Goal: Information Seeking & Learning: Find specific fact

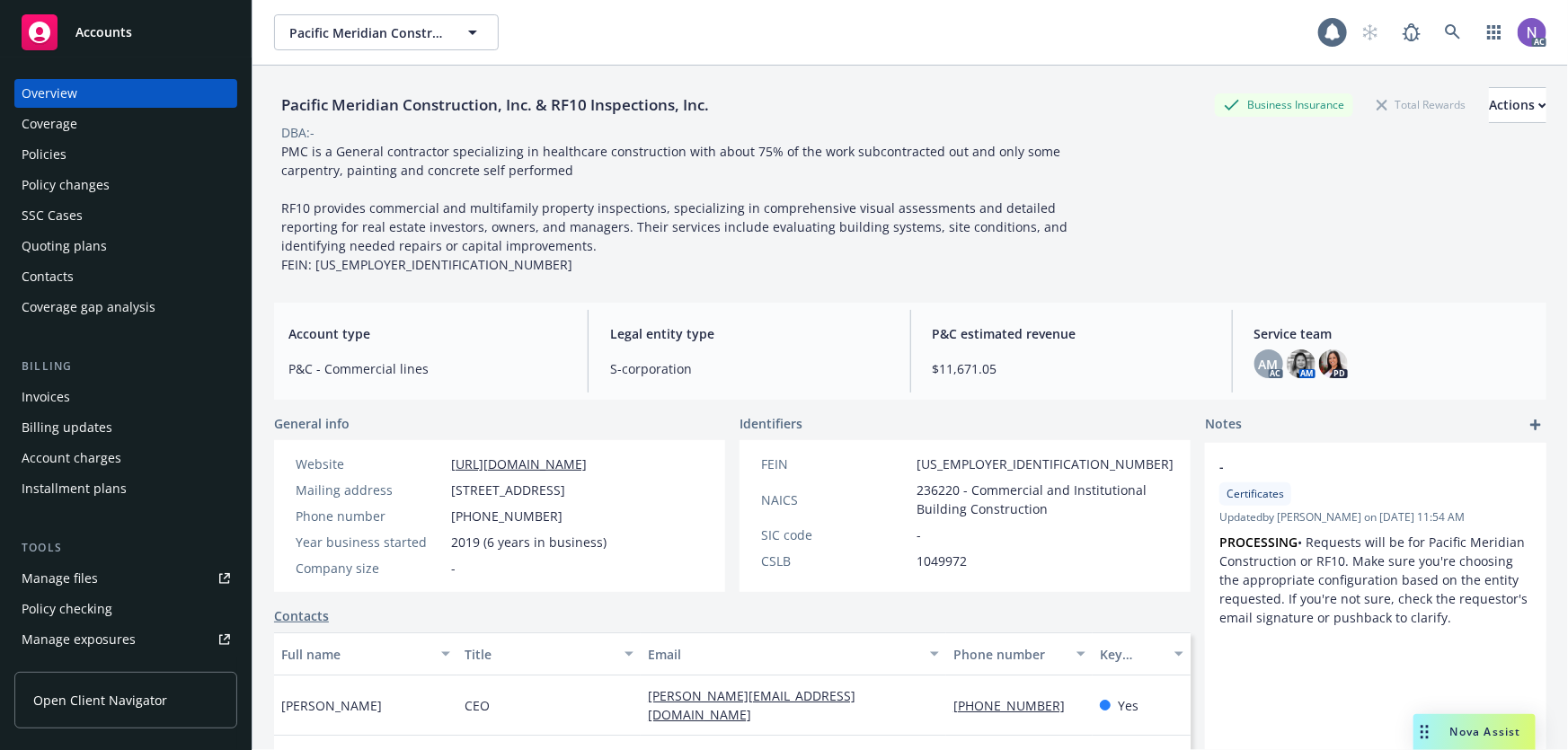
click at [152, 165] on div "Policies" at bounding box center [125, 154] width 209 height 29
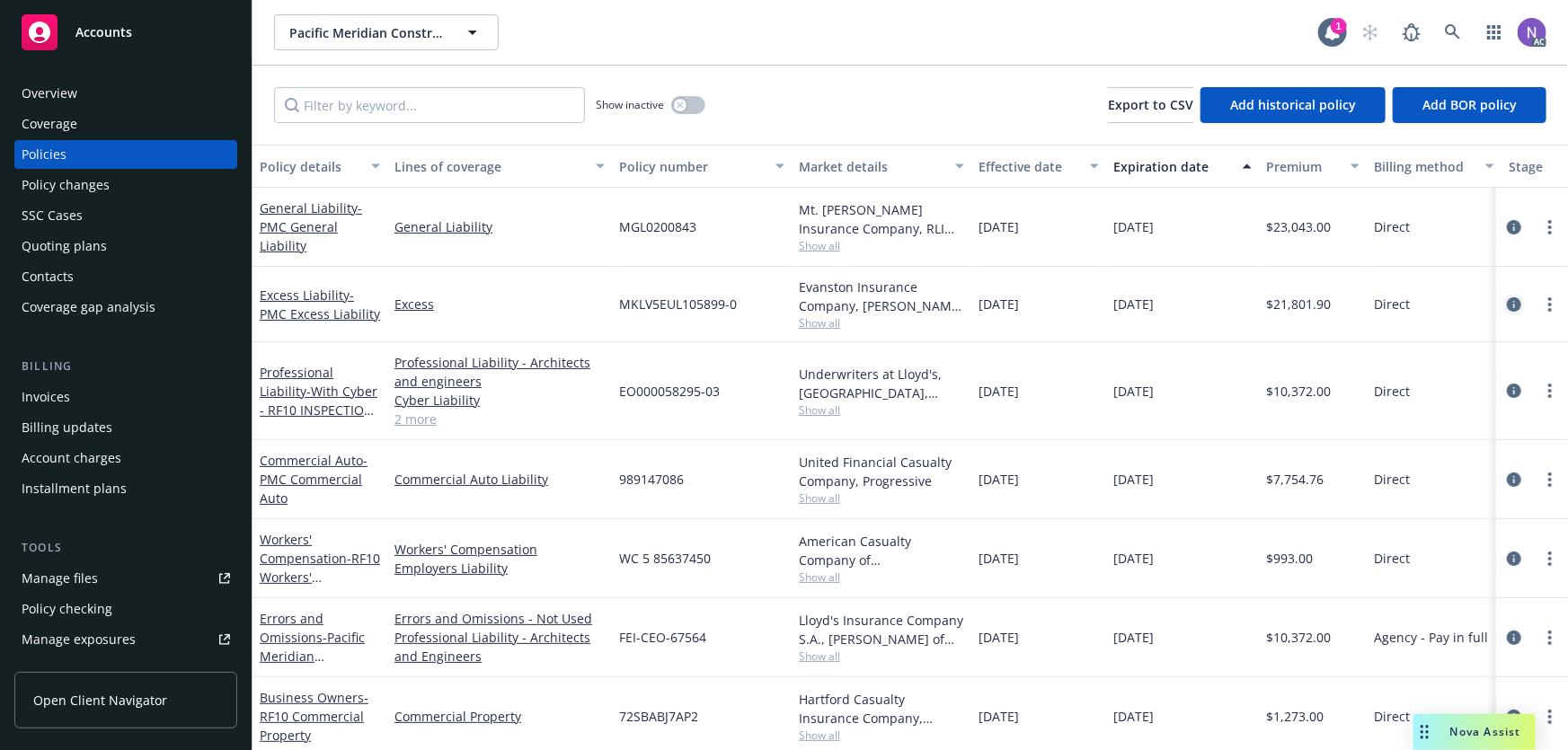
click at [1507, 309] on icon "circleInformation" at bounding box center [1514, 304] width 14 height 14
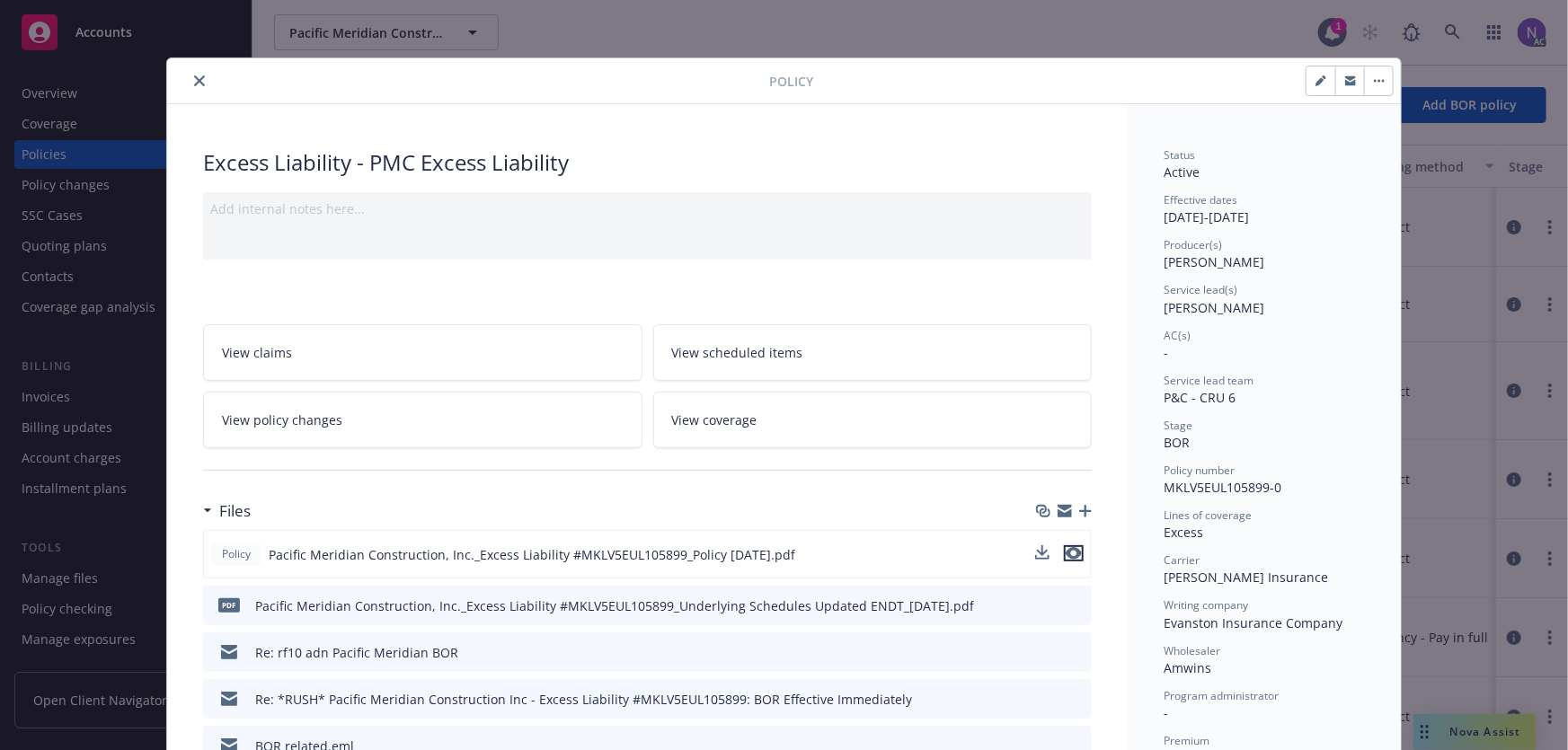
click at [1072, 547] on icon "preview file" at bounding box center [1073, 553] width 16 height 12
click at [199, 84] on button "close" at bounding box center [199, 80] width 22 height 22
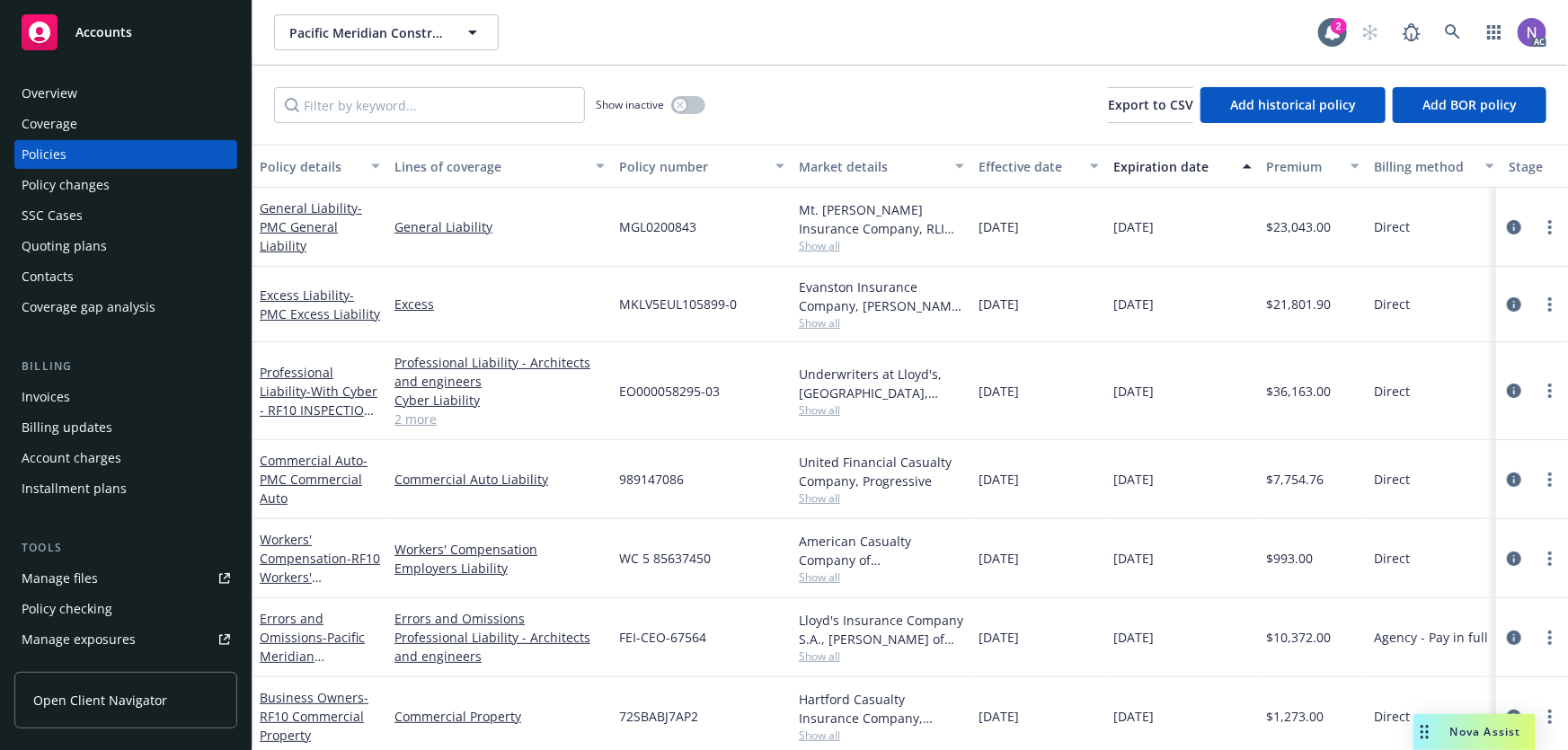
click at [159, 178] on div "Policy changes" at bounding box center [125, 185] width 209 height 29
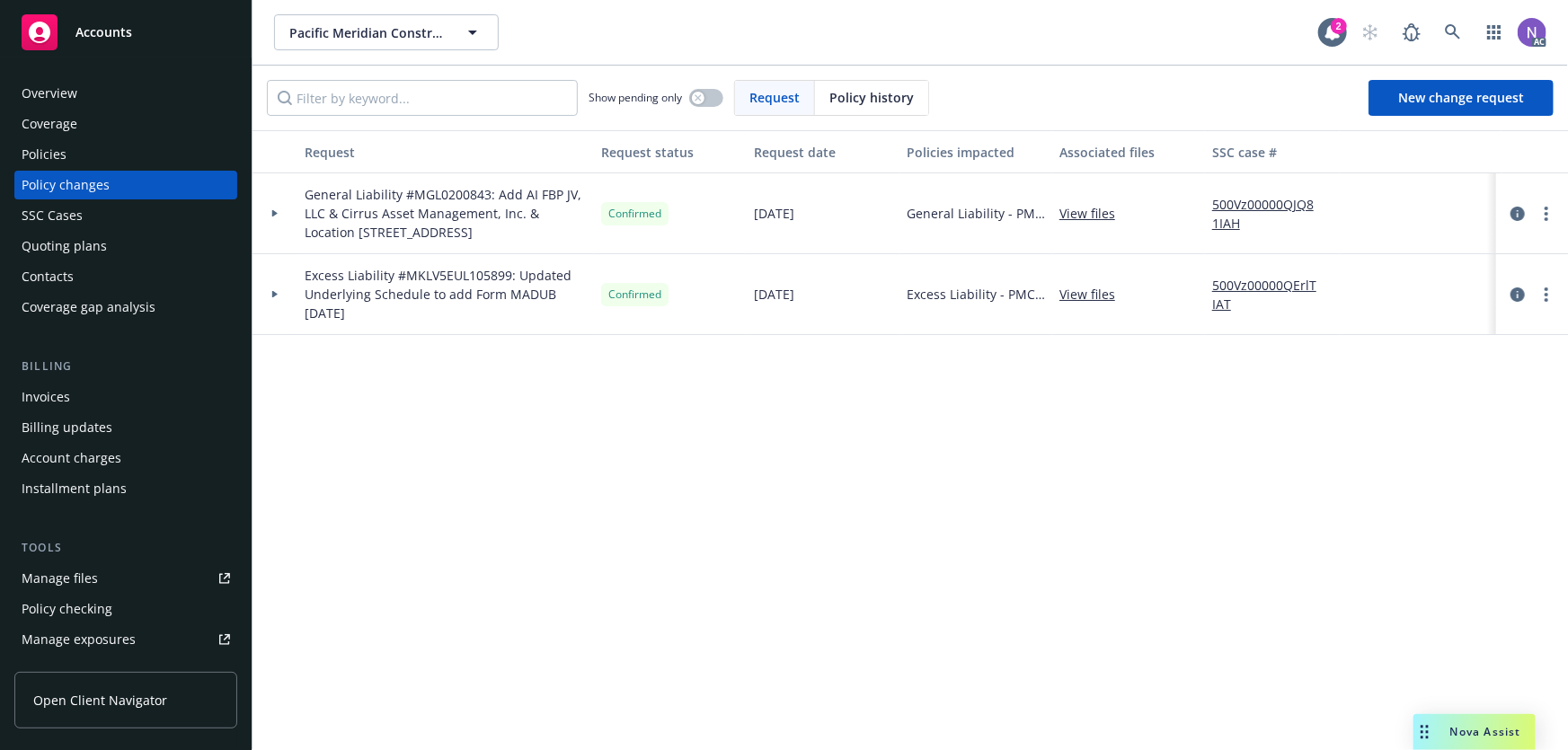
click at [188, 162] on div "Policies" at bounding box center [125, 154] width 209 height 29
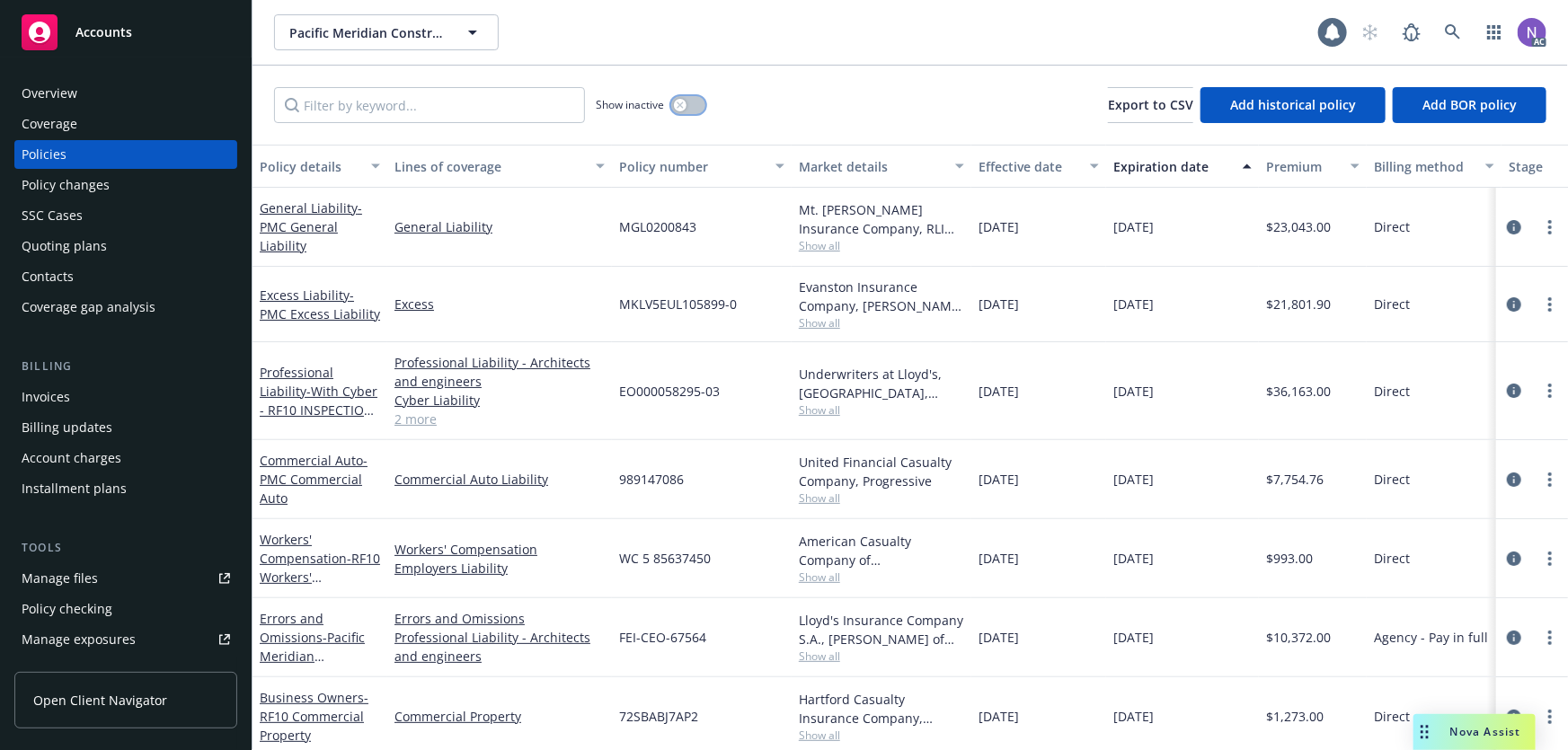
click at [692, 104] on button "button" at bounding box center [688, 105] width 35 height 18
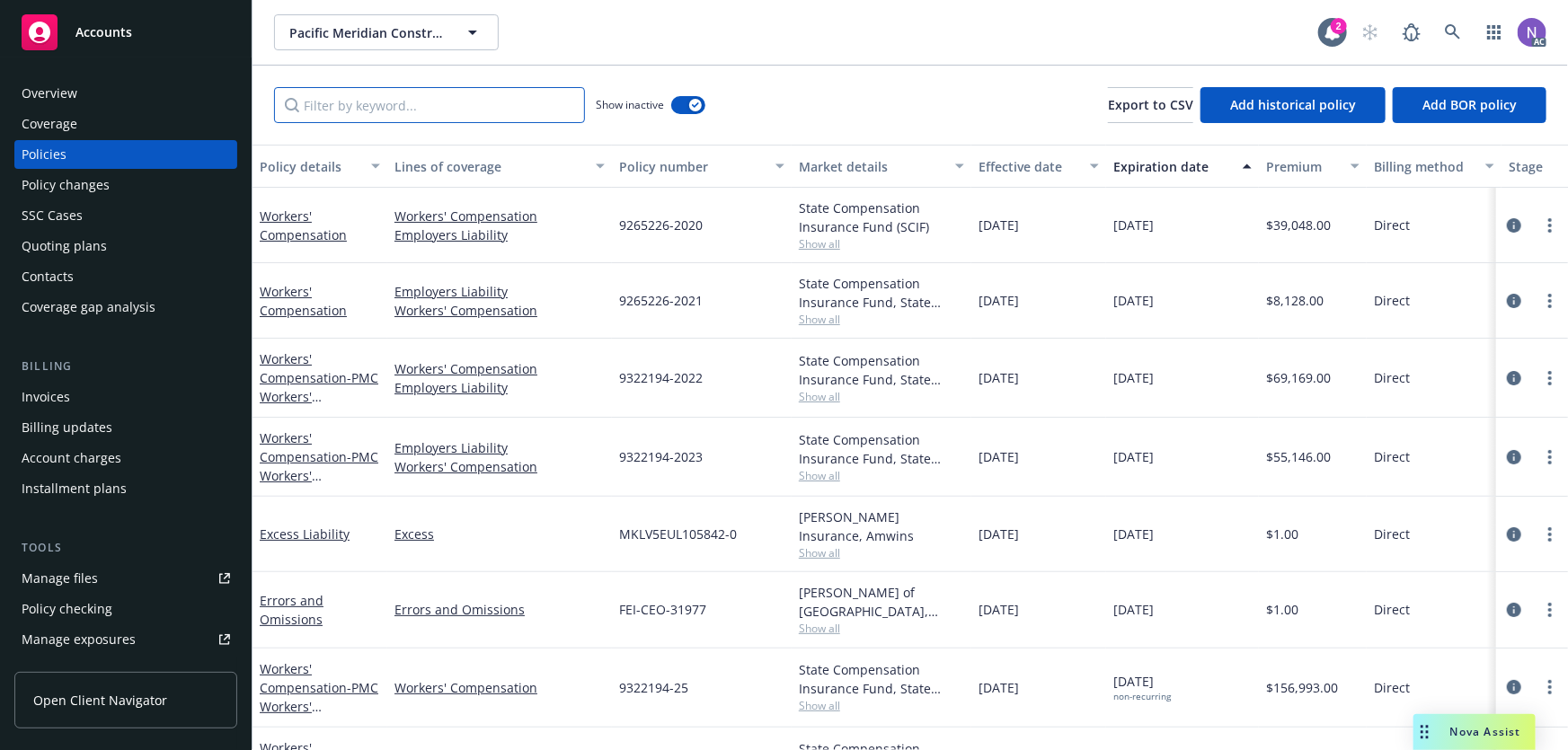
drag, startPoint x: 477, startPoint y: 108, endPoint x: 483, endPoint y: 80, distance: 28.6
click at [477, 108] on input "Filter by keyword..." at bounding box center [429, 105] width 311 height 36
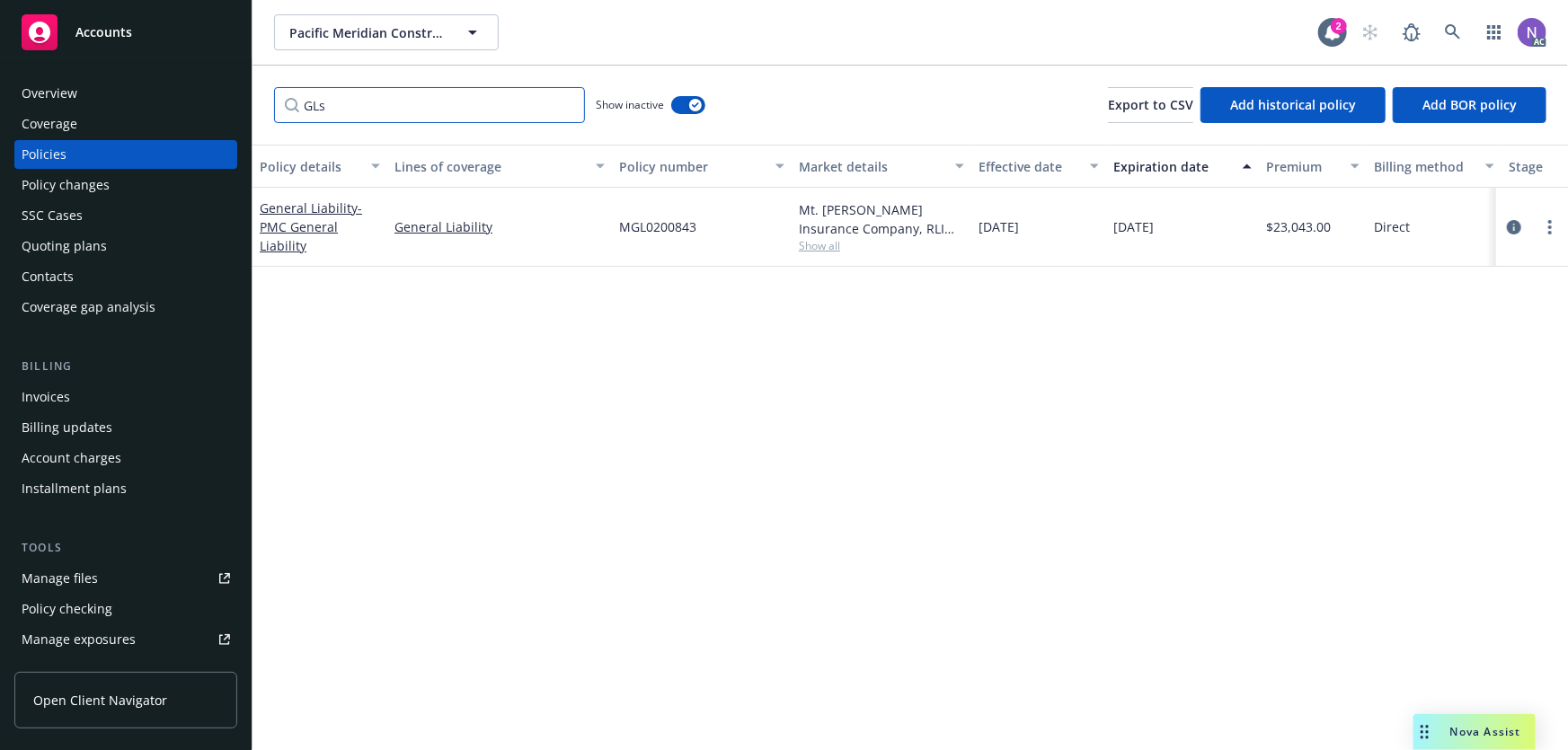
paste input "eneral Liability"
type input "General Liability"
click at [1510, 225] on icon "circleInformation" at bounding box center [1514, 226] width 14 height 14
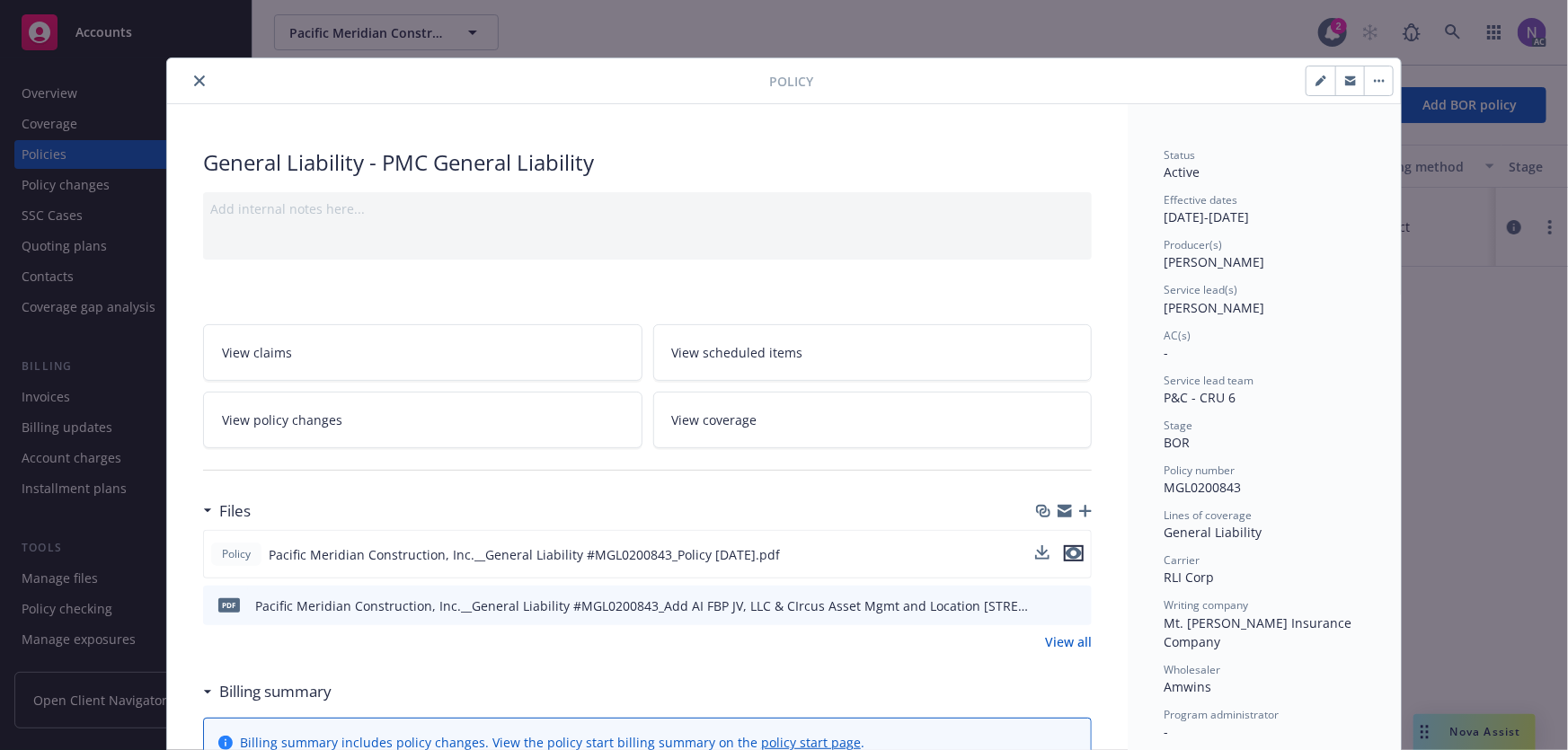
click at [1066, 552] on icon "preview file" at bounding box center [1073, 553] width 16 height 12
click at [189, 78] on button "close" at bounding box center [199, 80] width 22 height 22
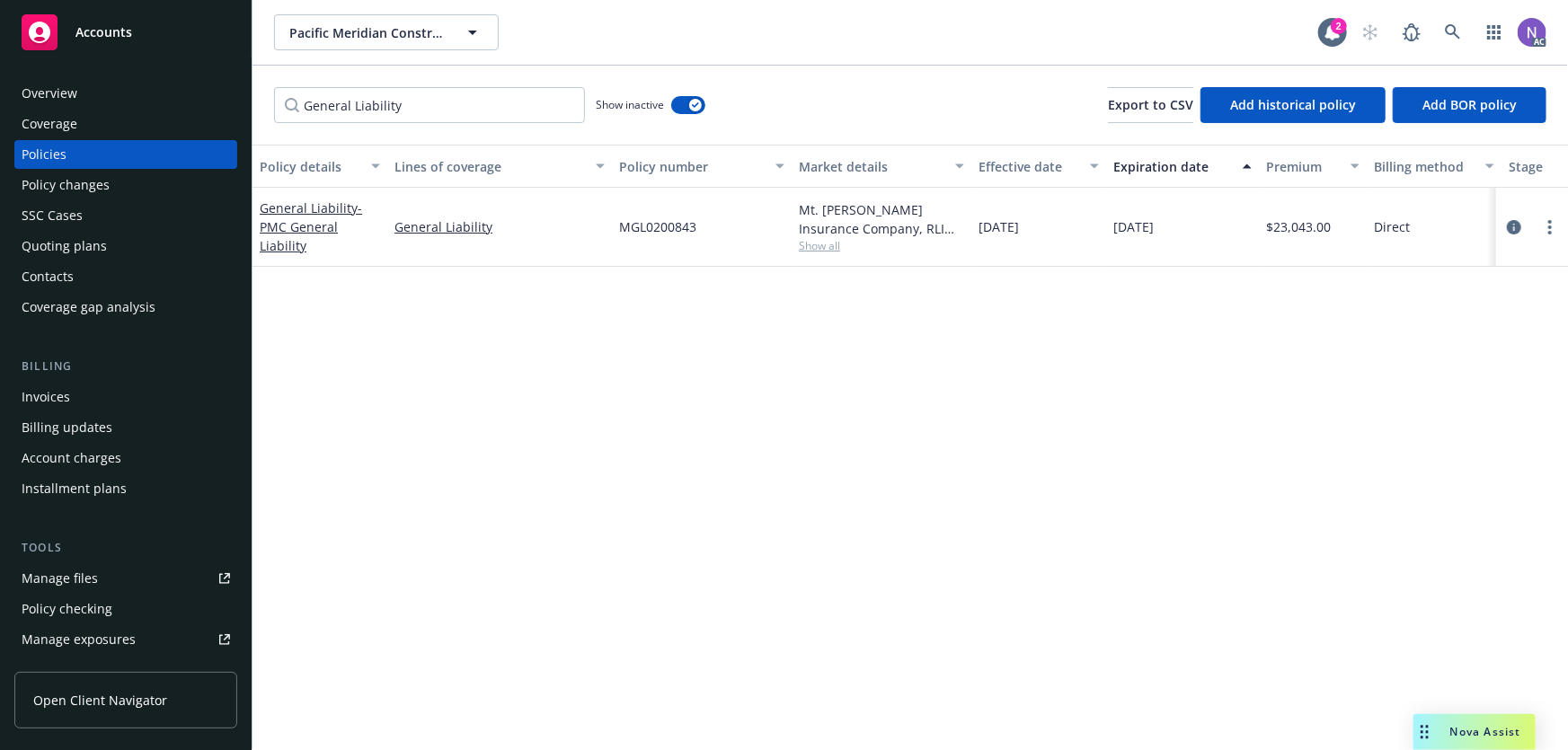
click at [95, 237] on div "Quoting plans" at bounding box center [64, 246] width 85 height 29
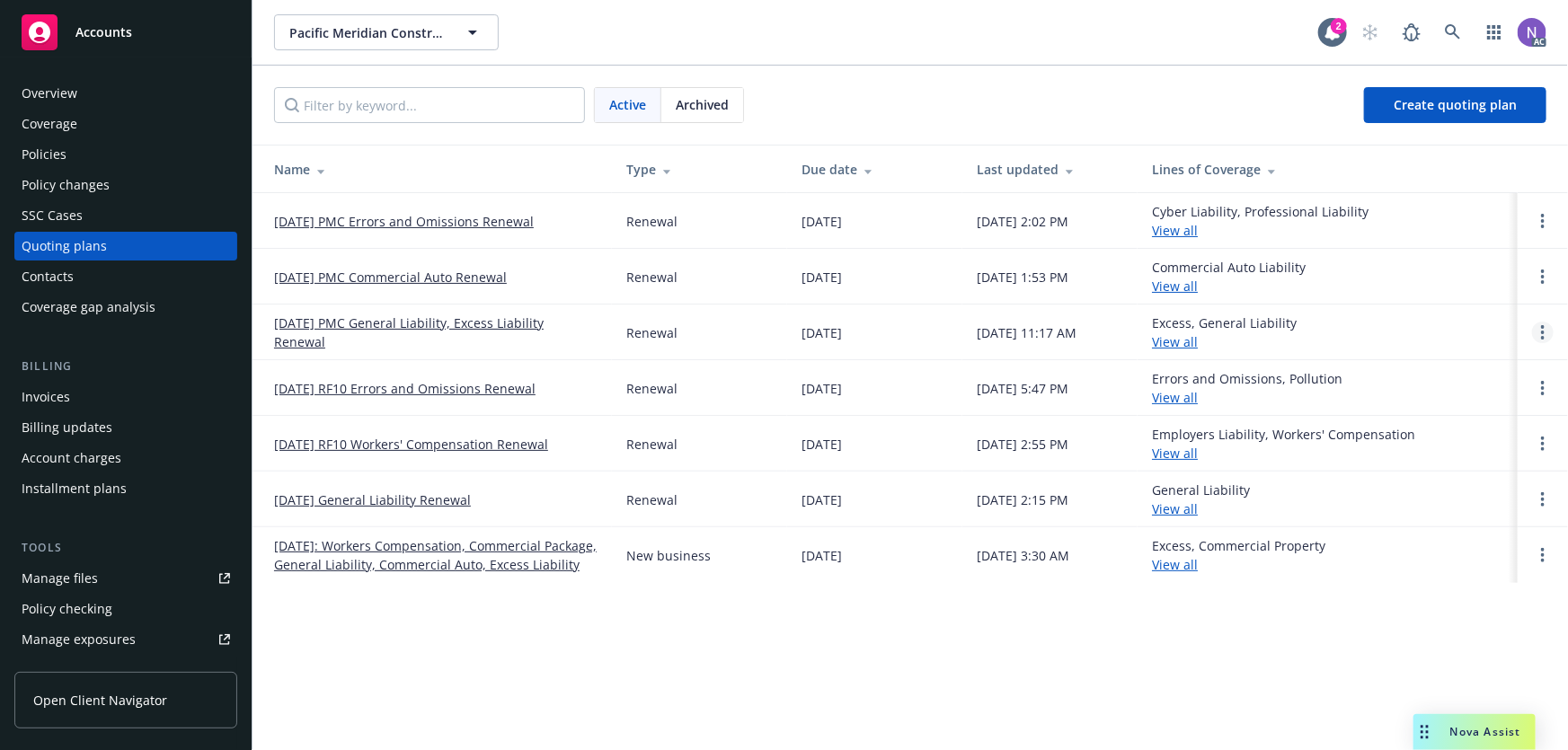
click at [1534, 335] on link "Open options" at bounding box center [1543, 332] width 22 height 22
click at [1444, 215] on span "Copy logging email" at bounding box center [1450, 210] width 157 height 17
